Goal: Go to known website: Go to known website

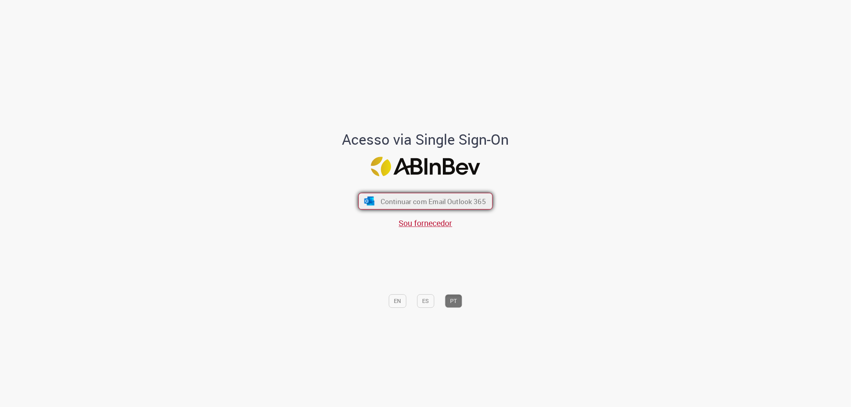
click at [402, 198] on span "Continuar com Email Outlook 365" at bounding box center [433, 201] width 105 height 9
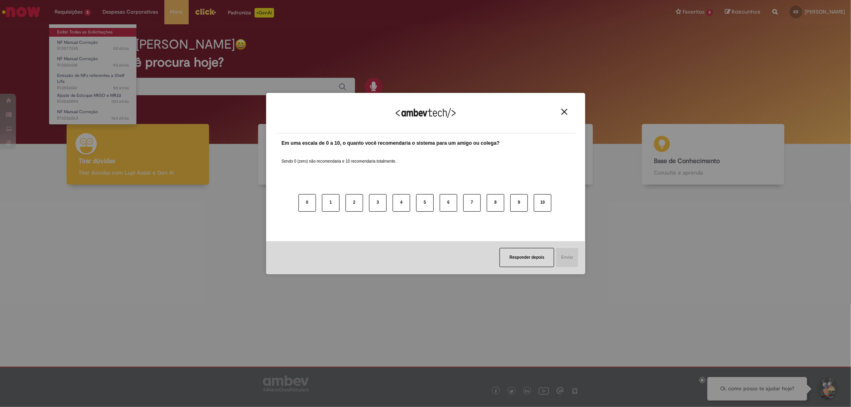
click at [77, 30] on div "Agradecemos seu feedback! Em uma escala de 0 a 10, o quanto você recomendaria o…" at bounding box center [425, 203] width 851 height 407
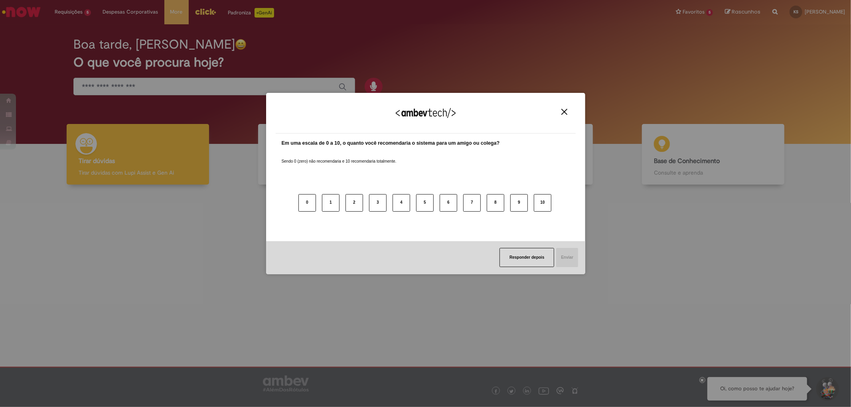
click at [568, 107] on div "Agradecemos seu feedback!" at bounding box center [426, 118] width 300 height 31
click at [567, 116] on div "Agradecemos seu feedback!" at bounding box center [426, 118] width 300 height 31
click at [564, 112] on img "Close" at bounding box center [564, 112] width 6 height 6
